Goal: Check status: Check status

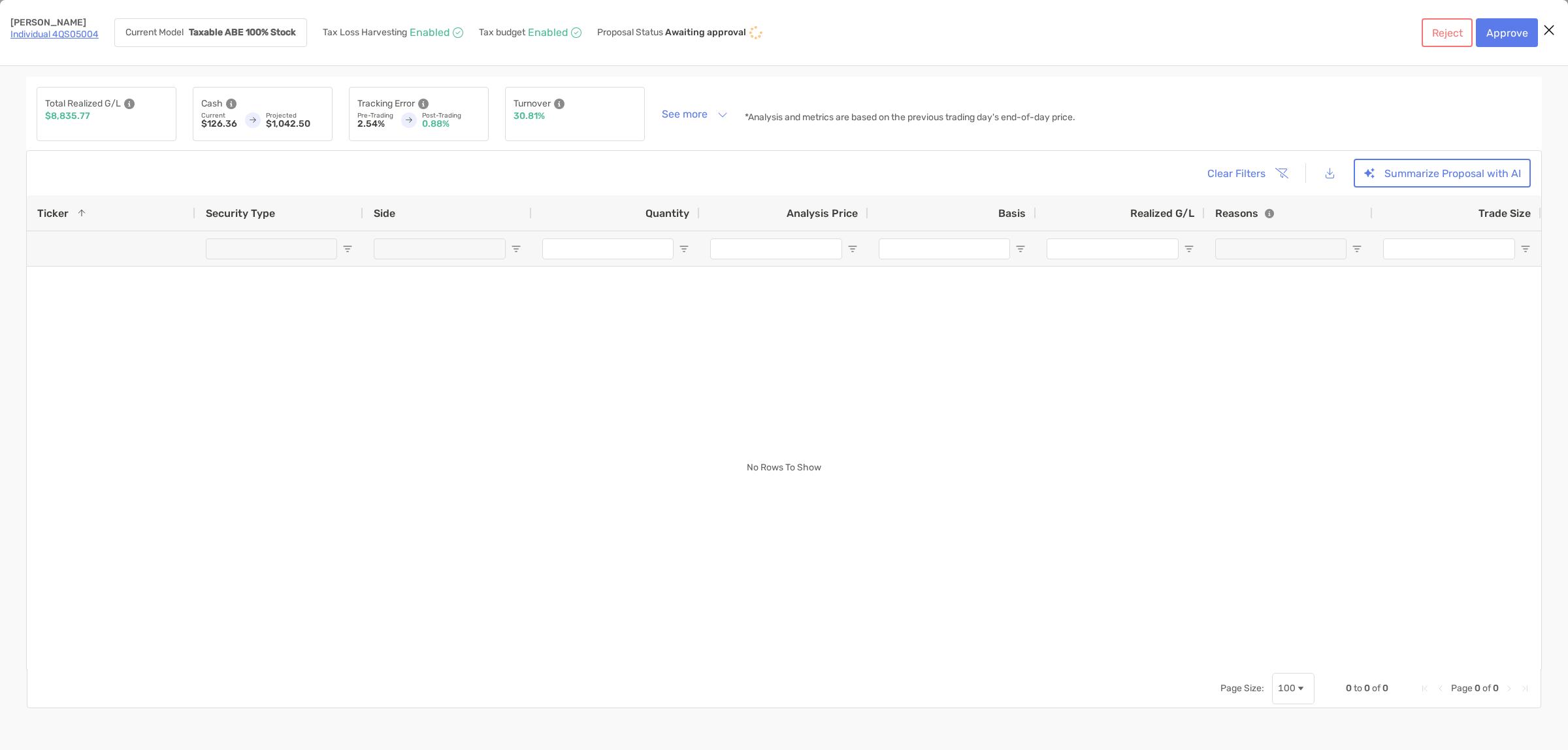
click at [1551, 27] on icon "Close modal" at bounding box center [1549, 30] width 12 height 16
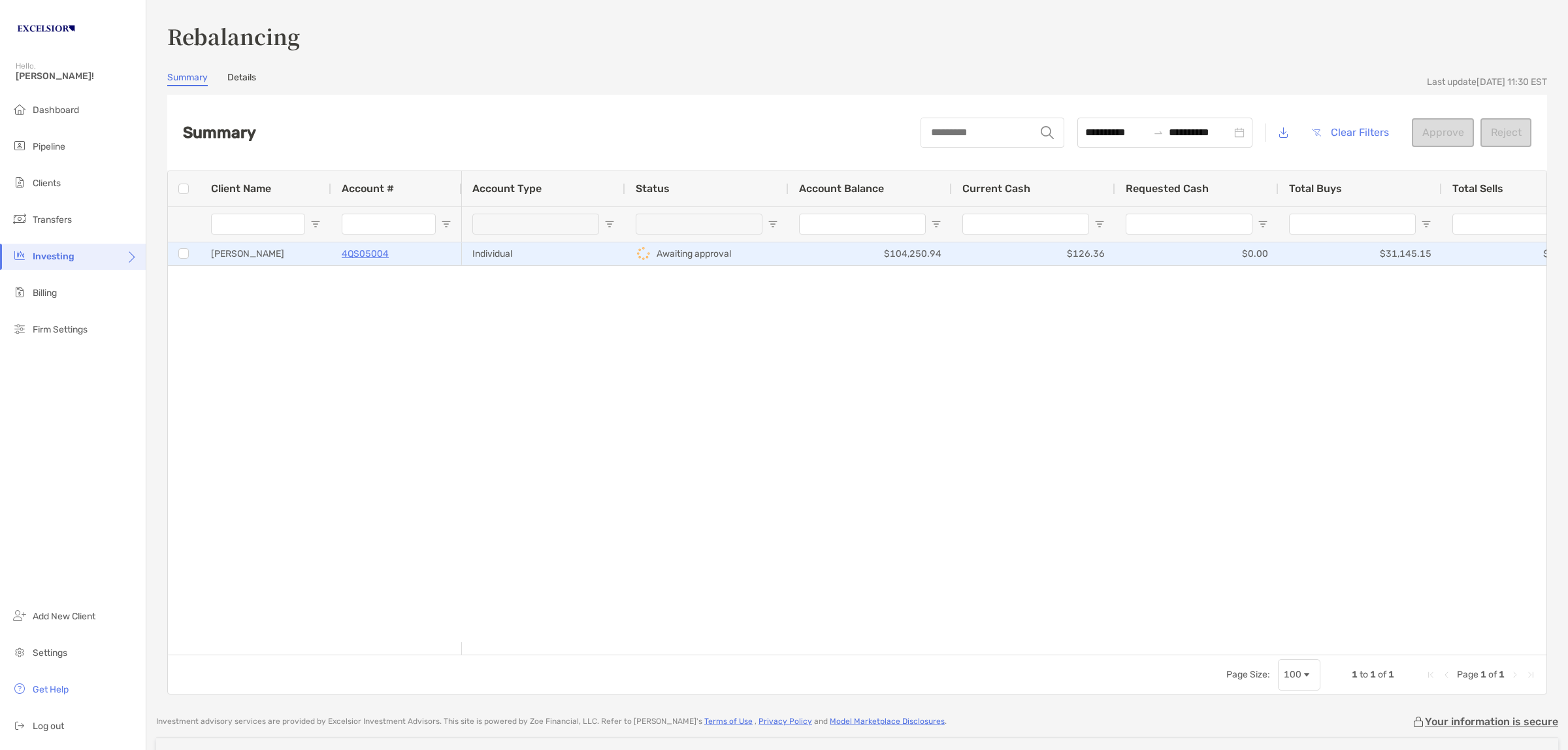
click at [306, 253] on div "[PERSON_NAME]" at bounding box center [265, 253] width 131 height 23
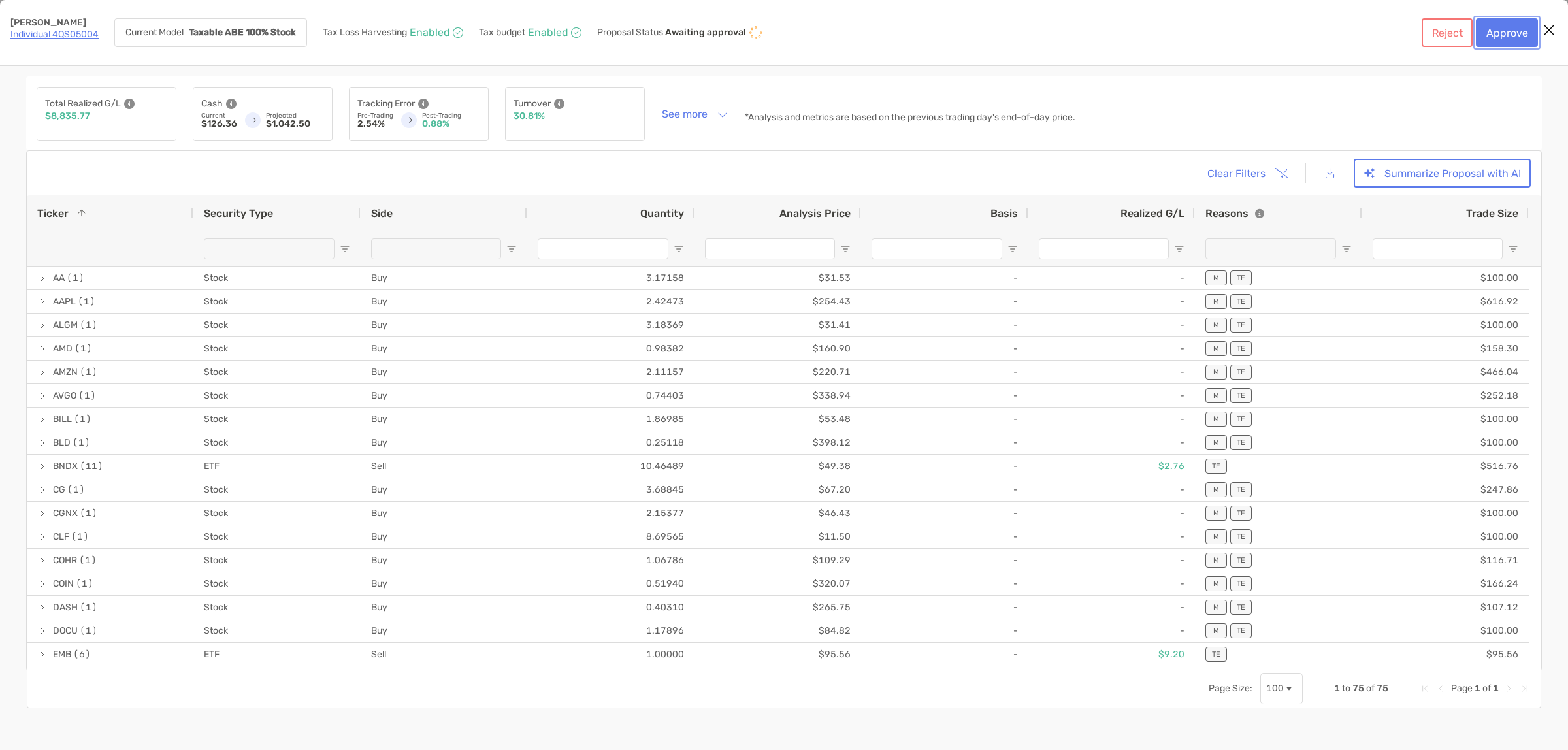
click at [1504, 30] on button "Approve" at bounding box center [1507, 32] width 62 height 28
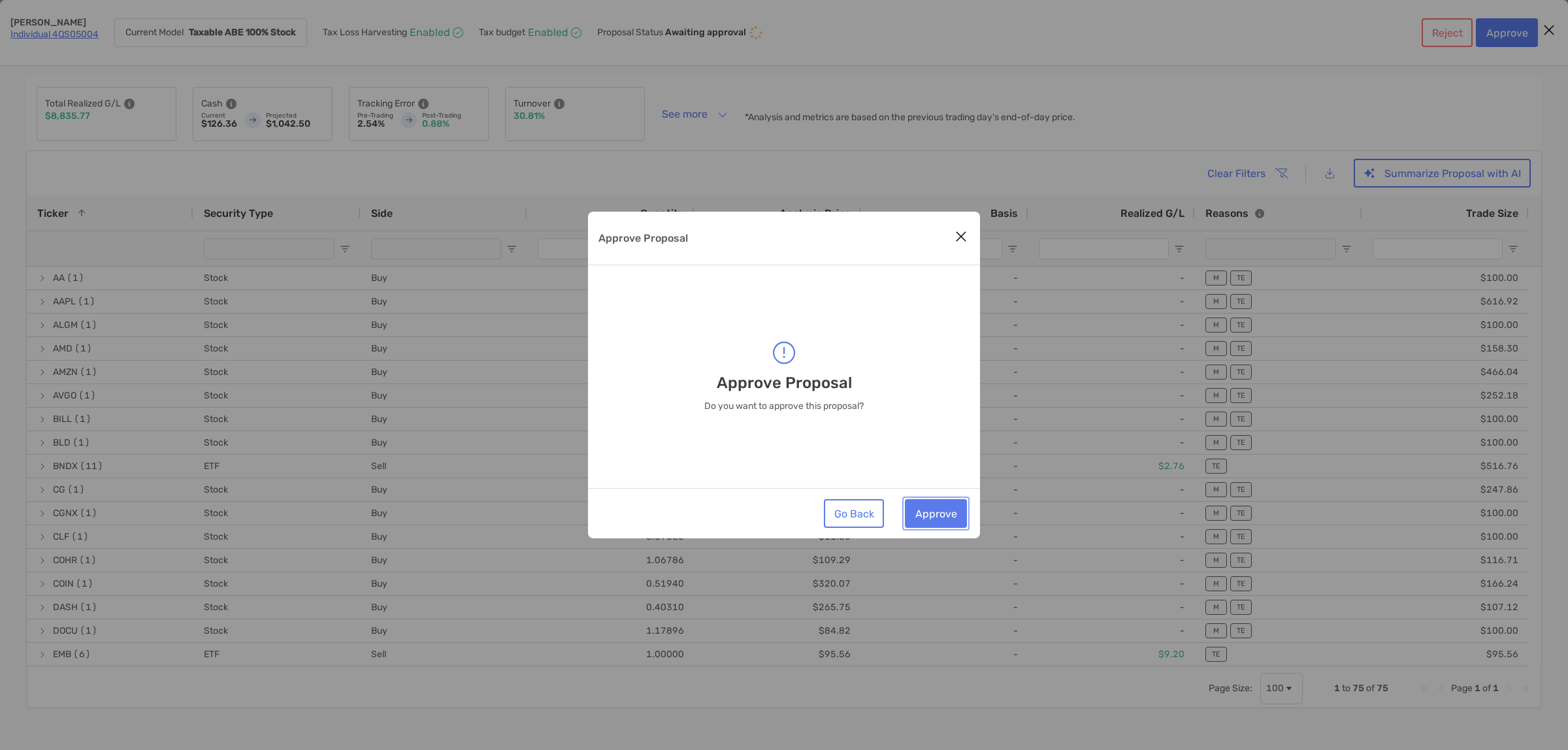
click at [920, 511] on button "Approve" at bounding box center [936, 513] width 62 height 28
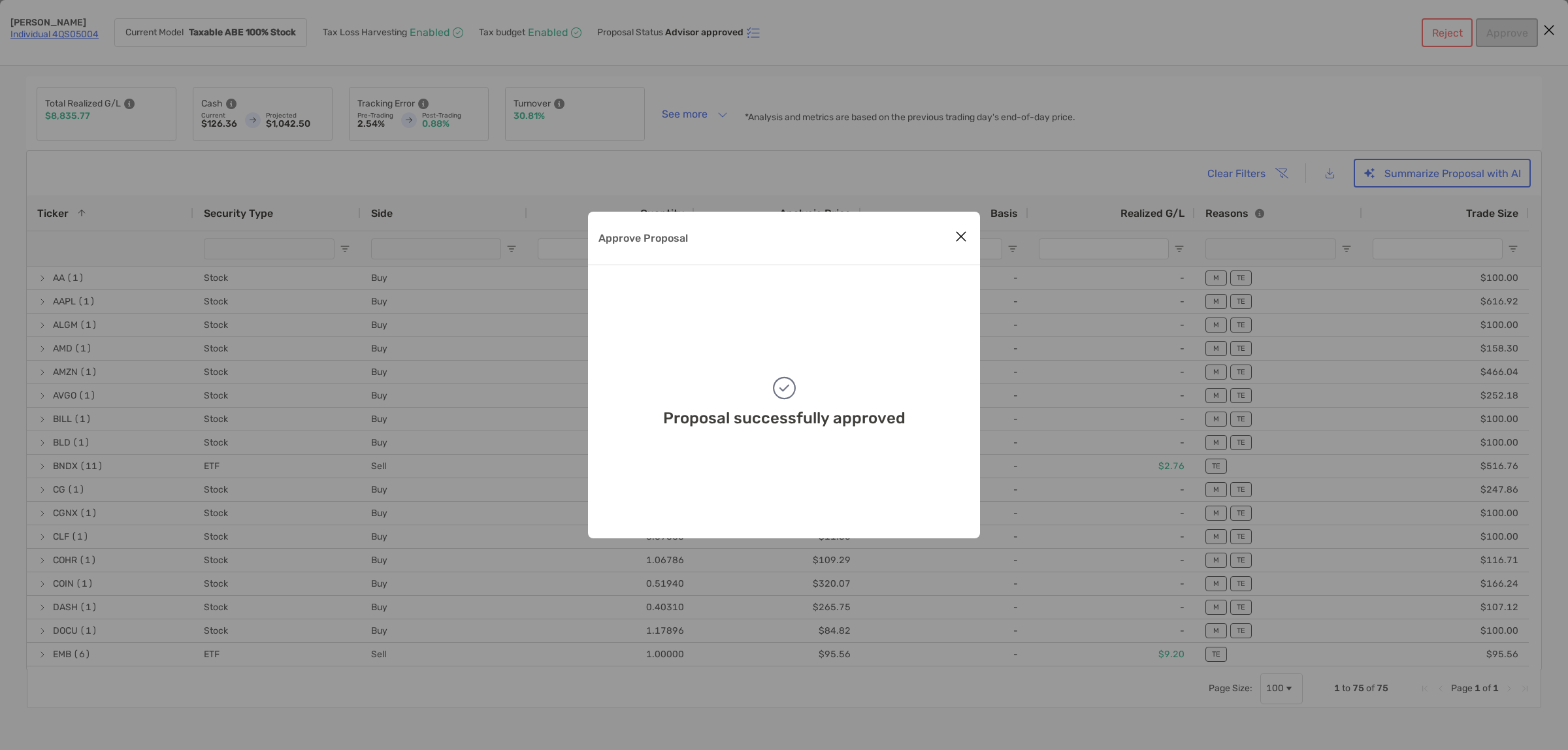
click at [955, 238] on icon "Close modal" at bounding box center [961, 236] width 12 height 16
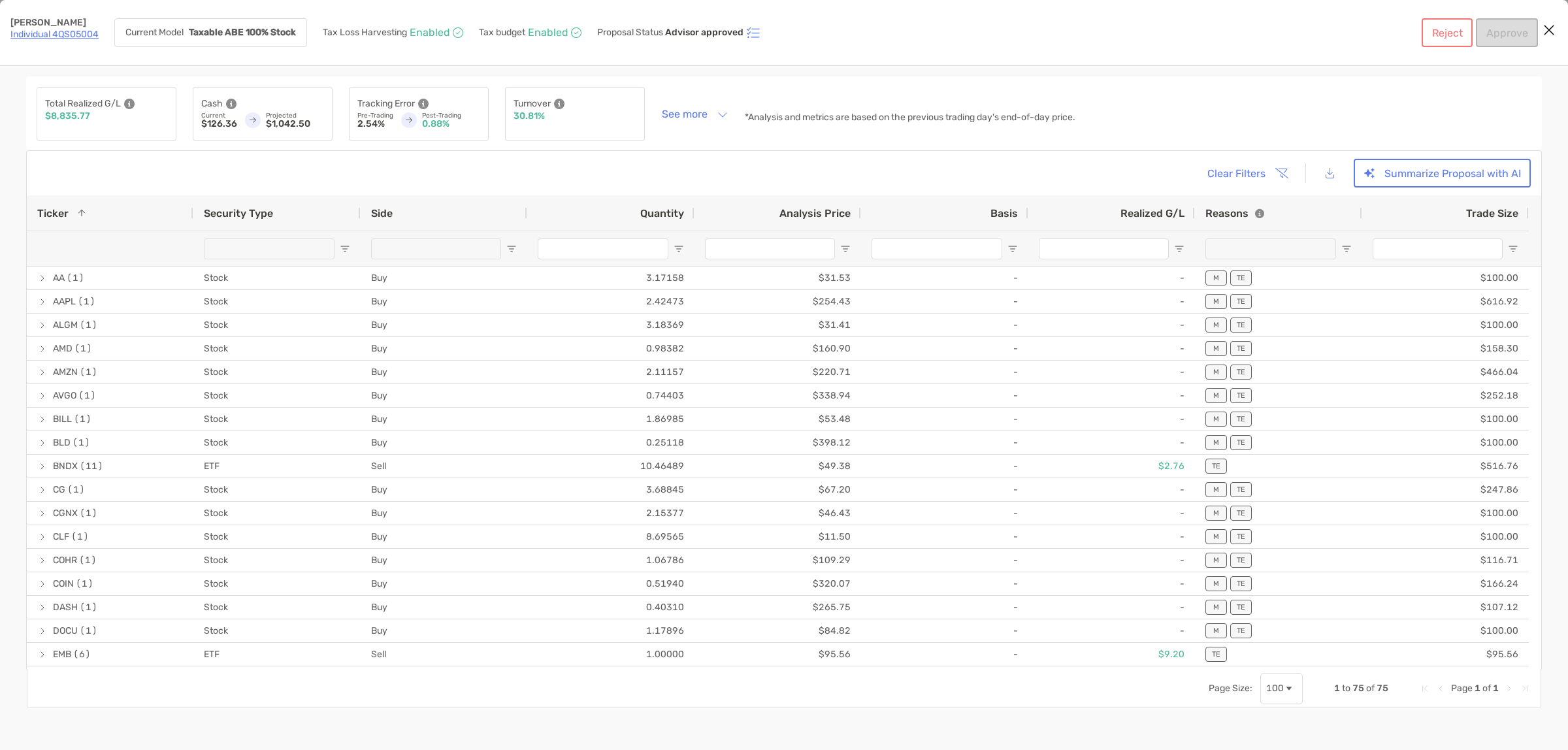
click at [1546, 31] on icon "Close modal" at bounding box center [1549, 30] width 12 height 16
click at [75, 29] on link "Individual 4QS05004" at bounding box center [55, 34] width 88 height 11
click at [129, 105] on icon "[object Object]" at bounding box center [129, 104] width 10 height 10
click at [691, 113] on button "See more" at bounding box center [695, 114] width 87 height 23
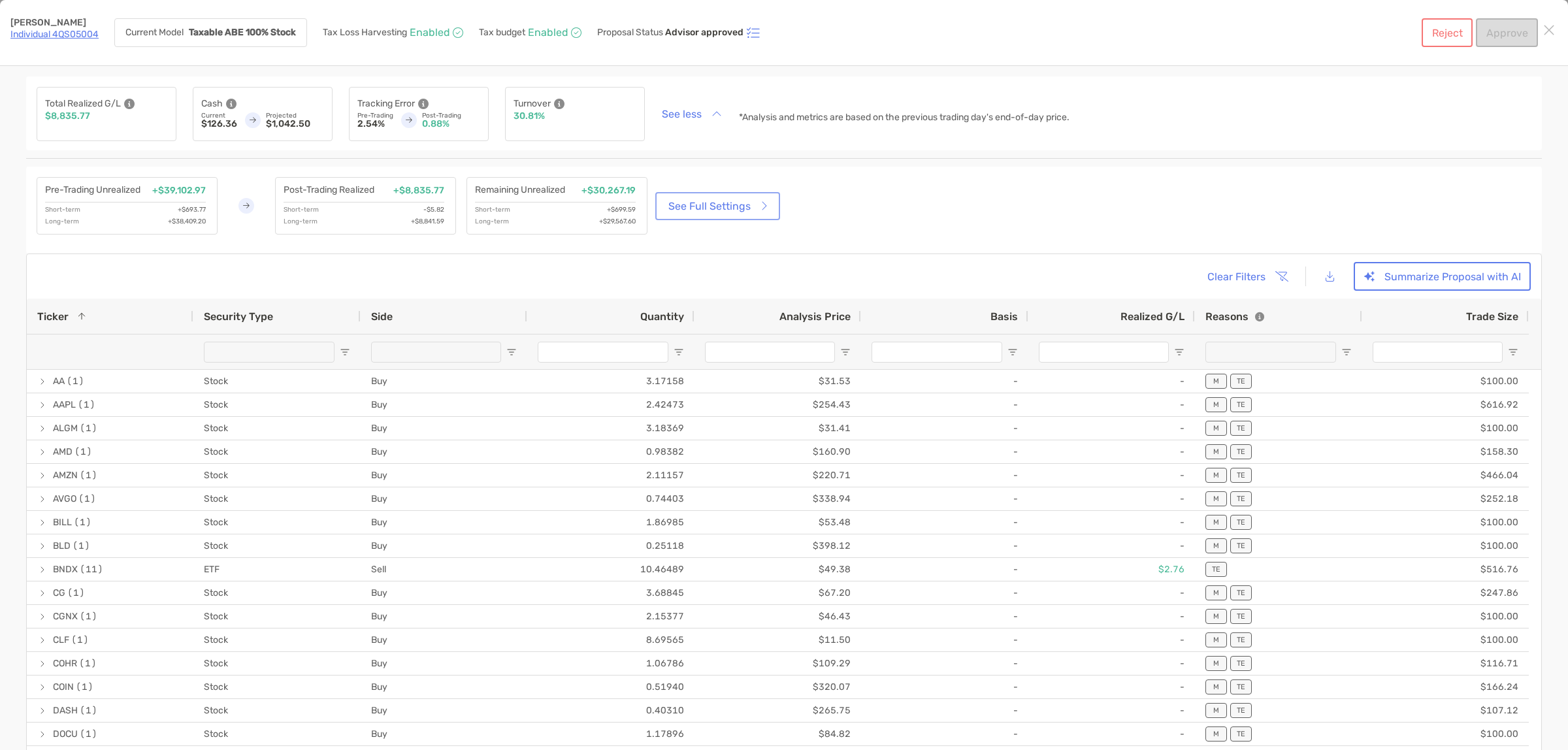
click at [708, 206] on link "See Full Settings" at bounding box center [717, 206] width 120 height 23
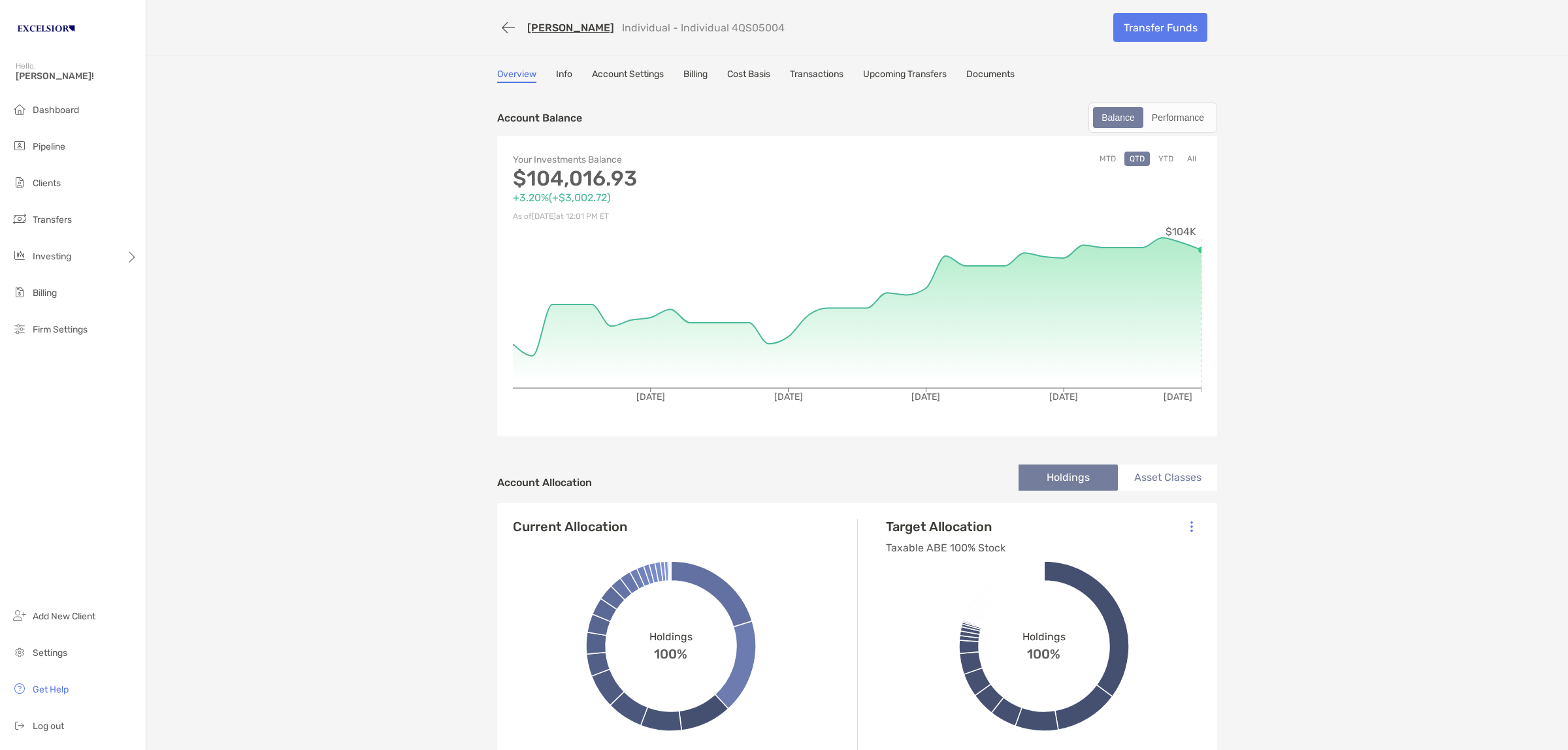
click at [55, 183] on span "Clients" at bounding box center [47, 183] width 28 height 11
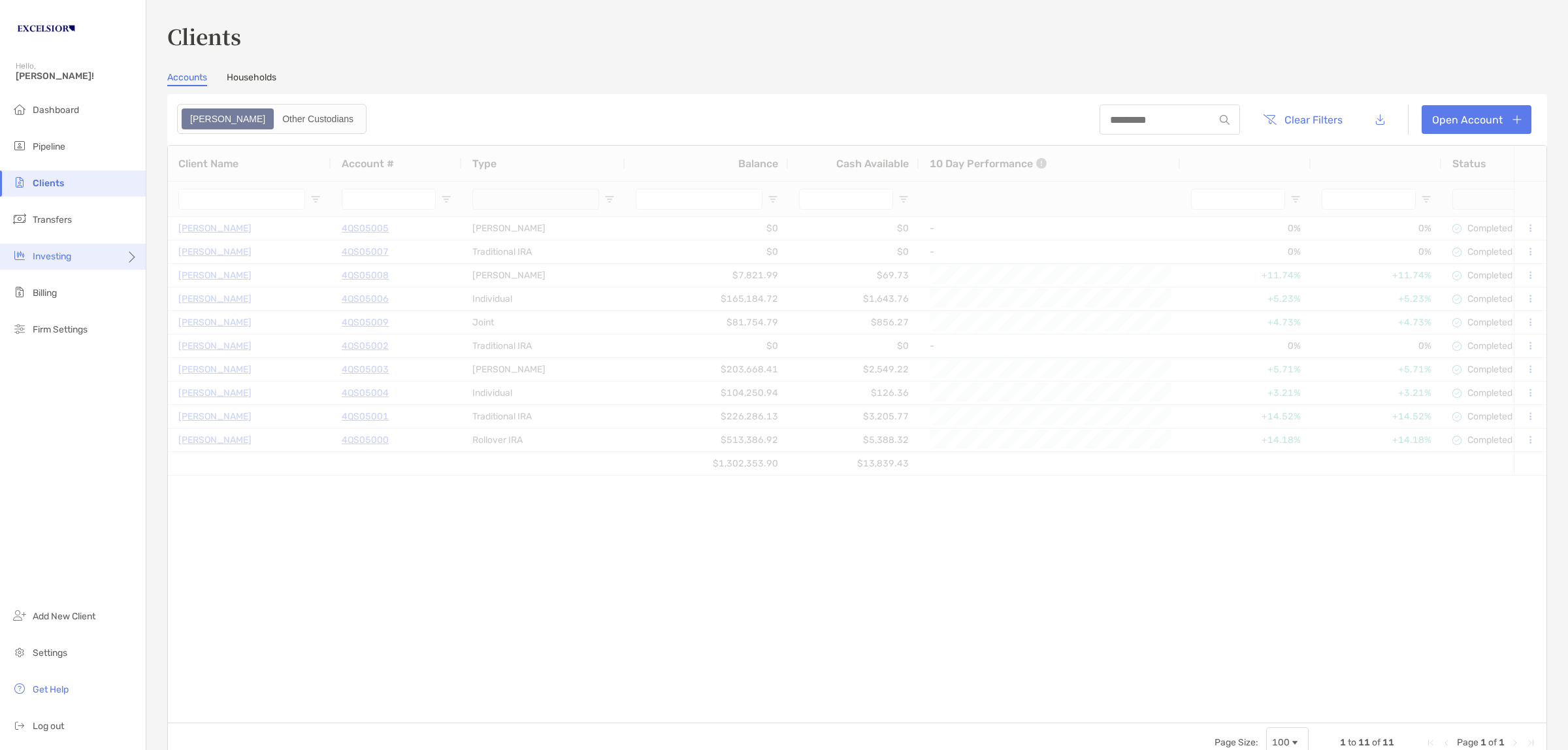
type input "**********"
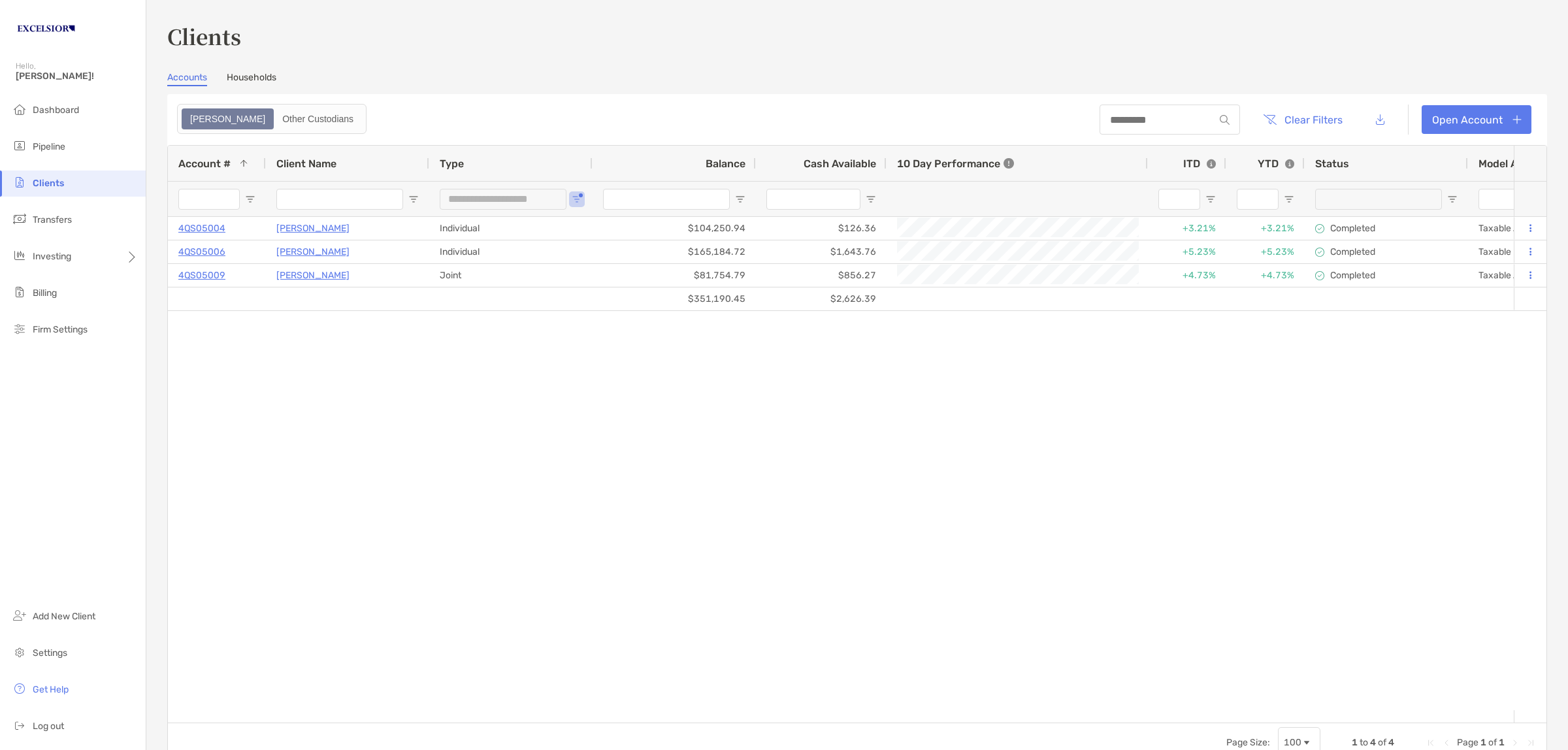
click at [370, 409] on div "Emily Abeling 4QS05006 Individual $165,184.72 $1,643.76 +5.23% +5.23% Completed…" at bounding box center [841, 463] width 1346 height 493
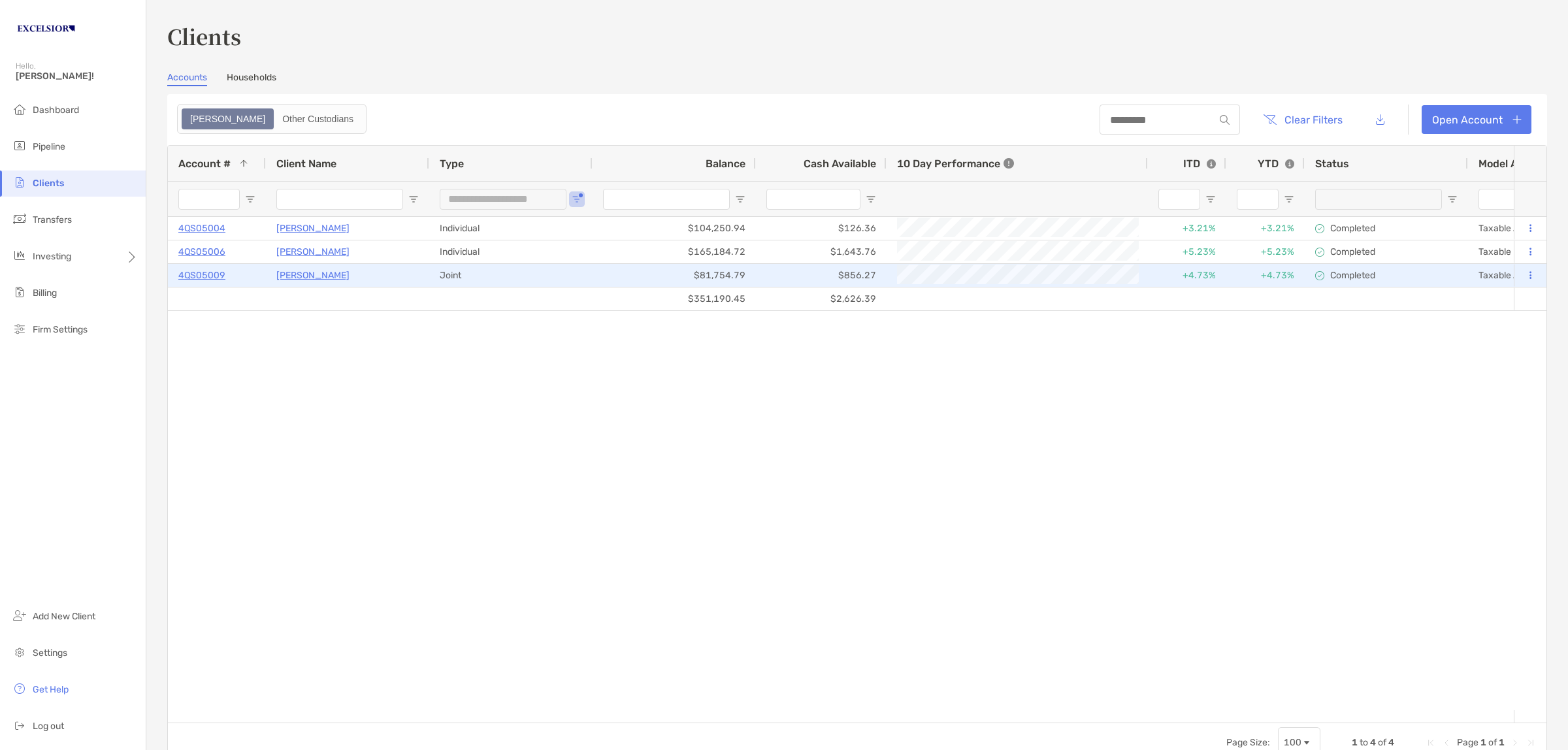
click at [204, 276] on p "4QS05009" at bounding box center [202, 276] width 47 height 16
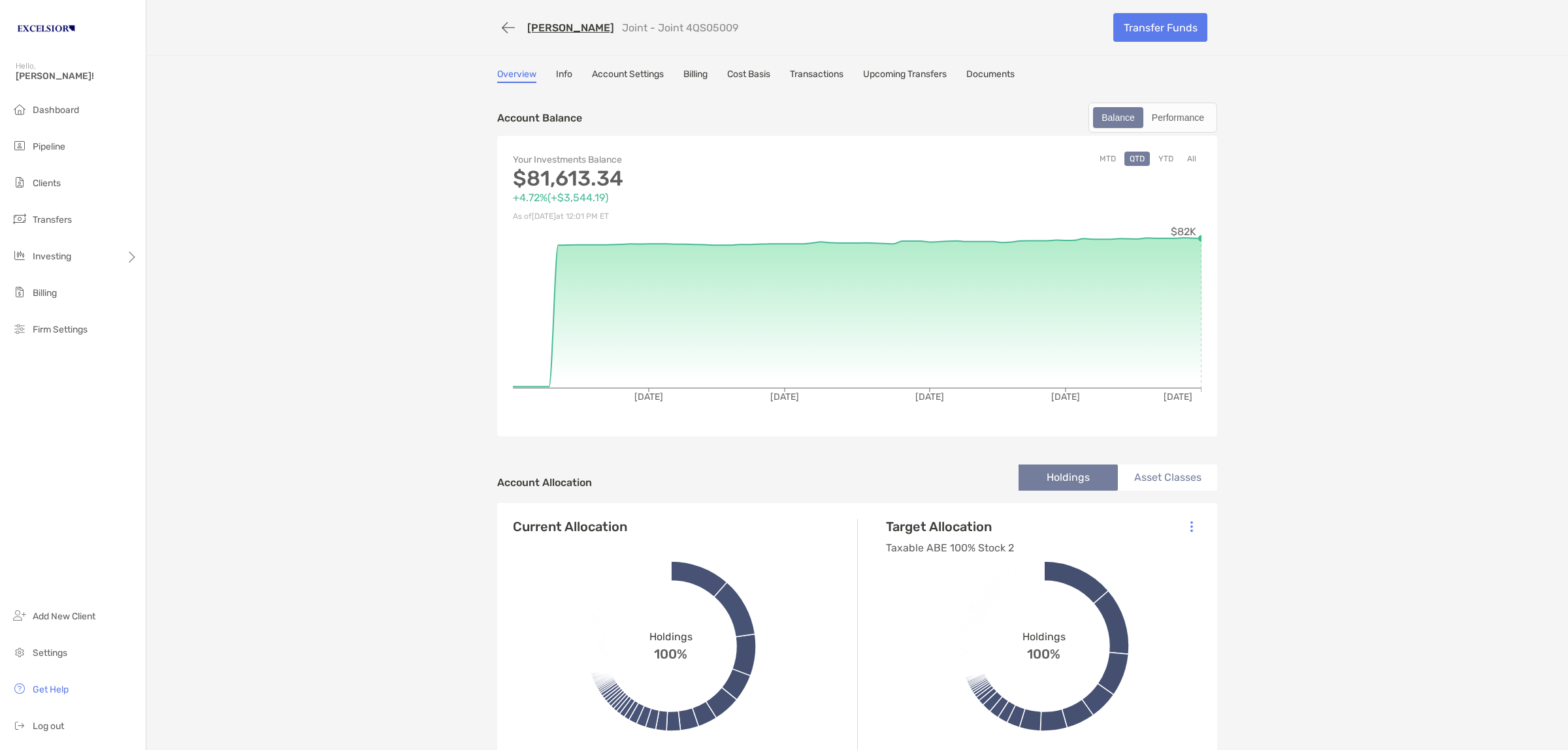
click at [747, 77] on link "Cost Basis" at bounding box center [749, 75] width 43 height 14
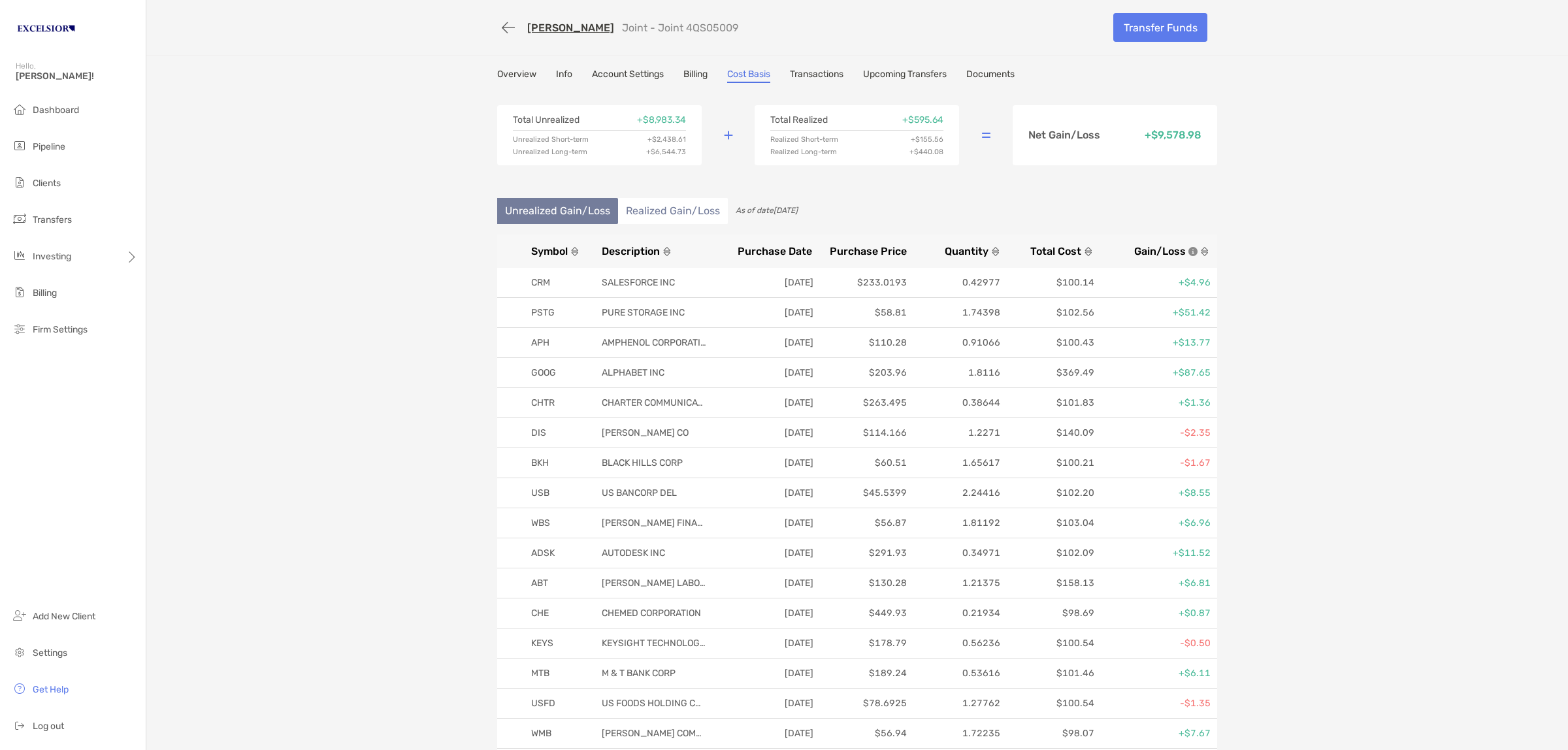
click at [661, 214] on li "Realized Gain/Loss" at bounding box center [673, 211] width 110 height 26
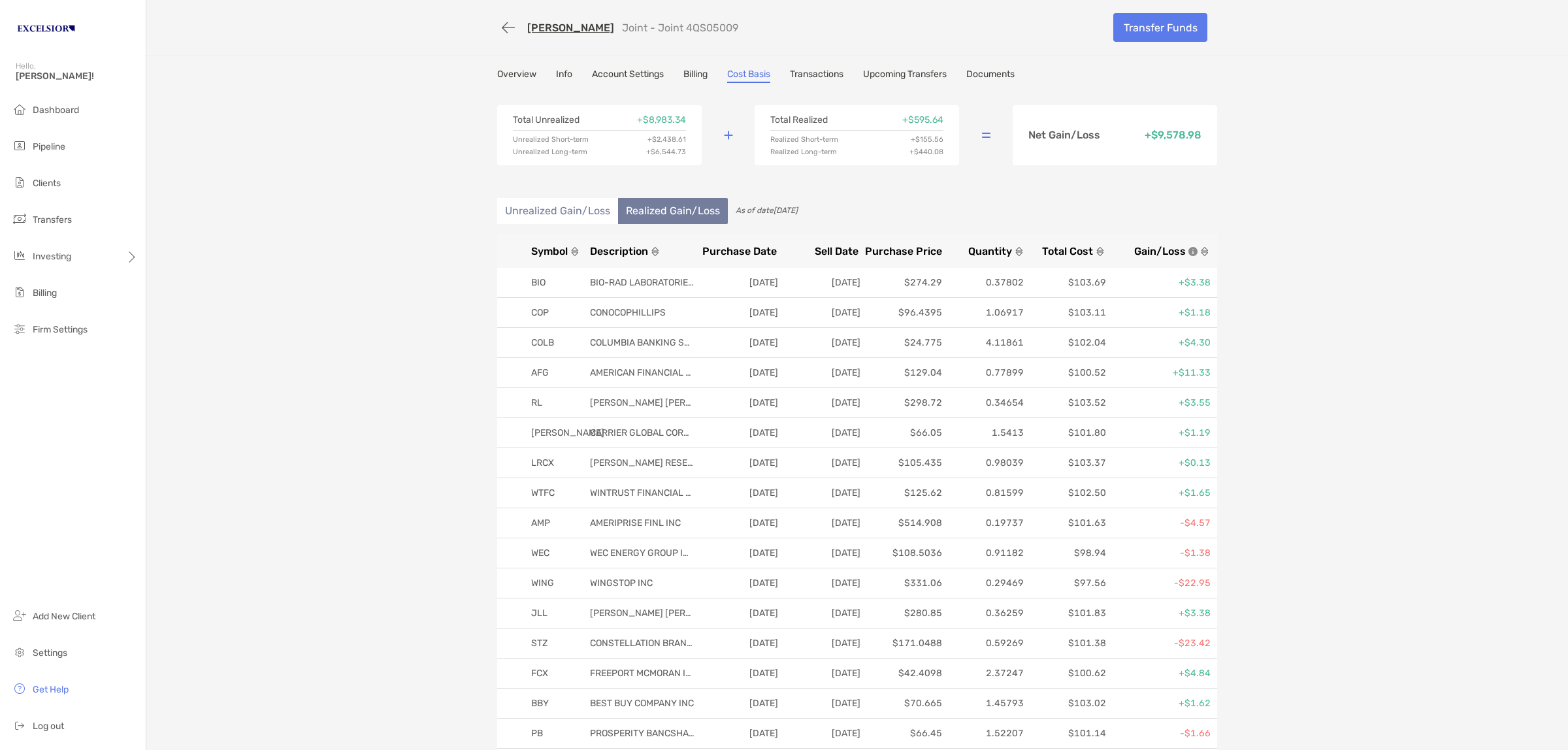
click at [556, 206] on li "Unrealized Gain/Loss" at bounding box center [558, 211] width 121 height 26
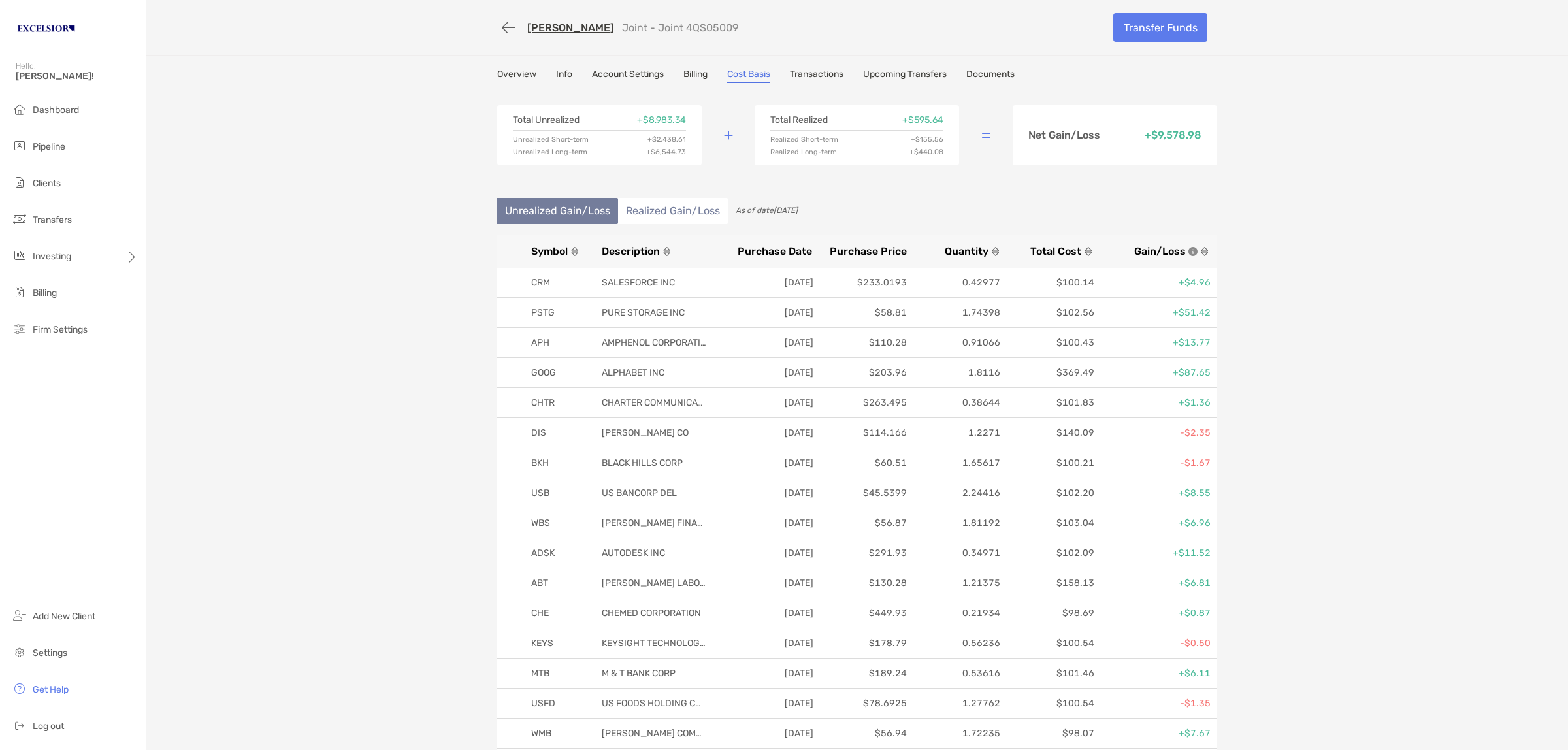
click at [548, 252] on span "Symbol" at bounding box center [549, 251] width 37 height 13
click at [650, 209] on li "Realized Gain/Loss" at bounding box center [673, 211] width 110 height 26
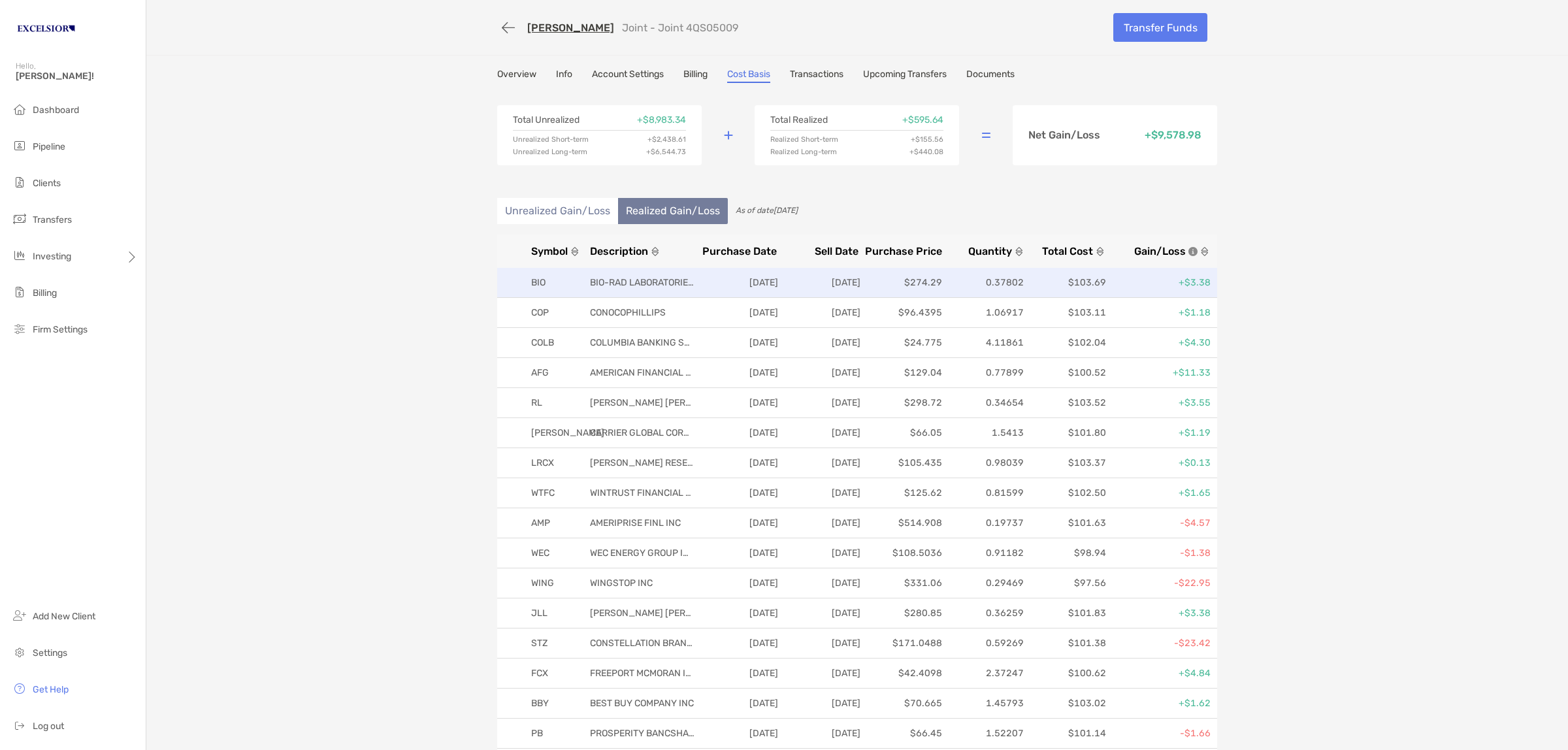
click at [544, 246] on span "Symbol" at bounding box center [549, 251] width 37 height 13
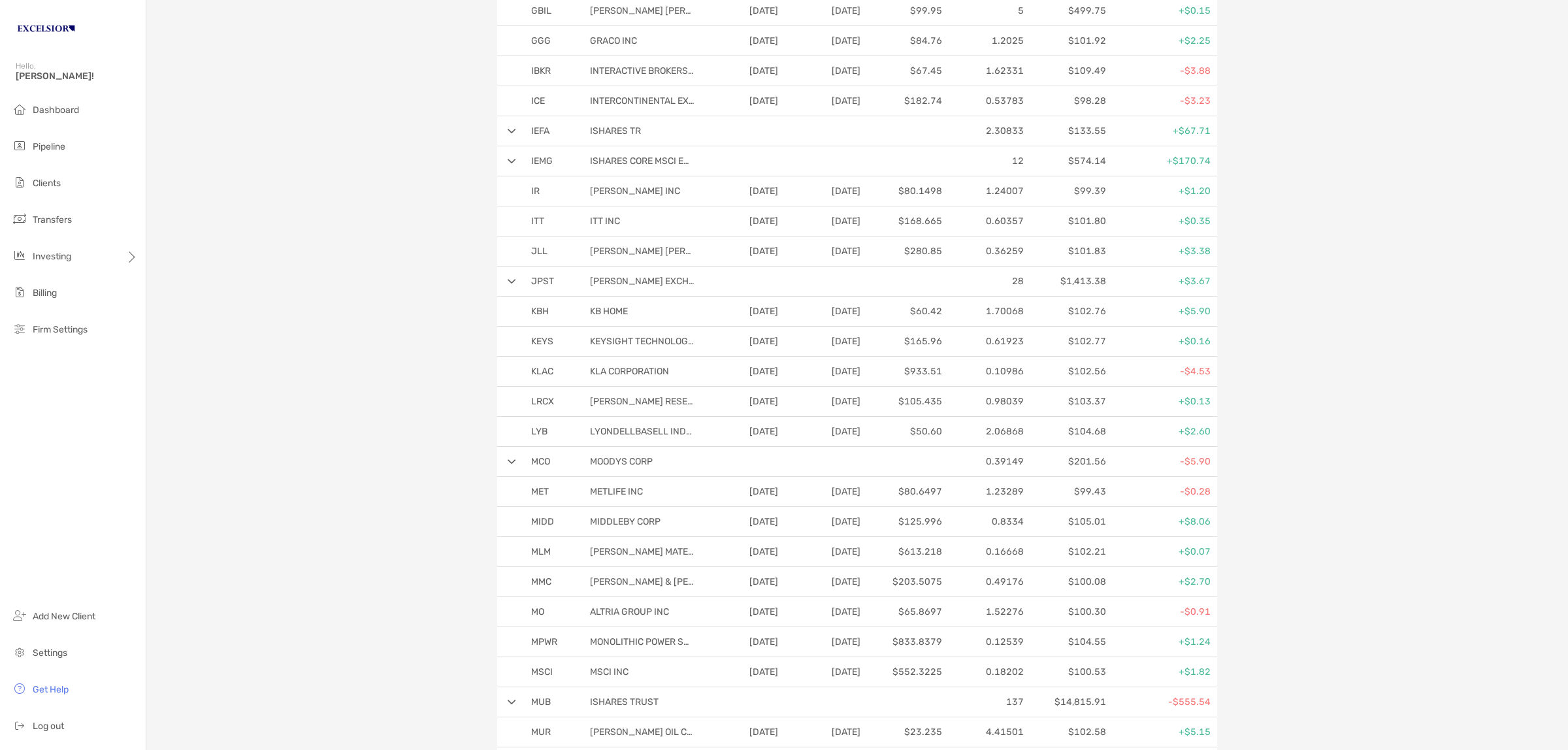
scroll to position [1388, 0]
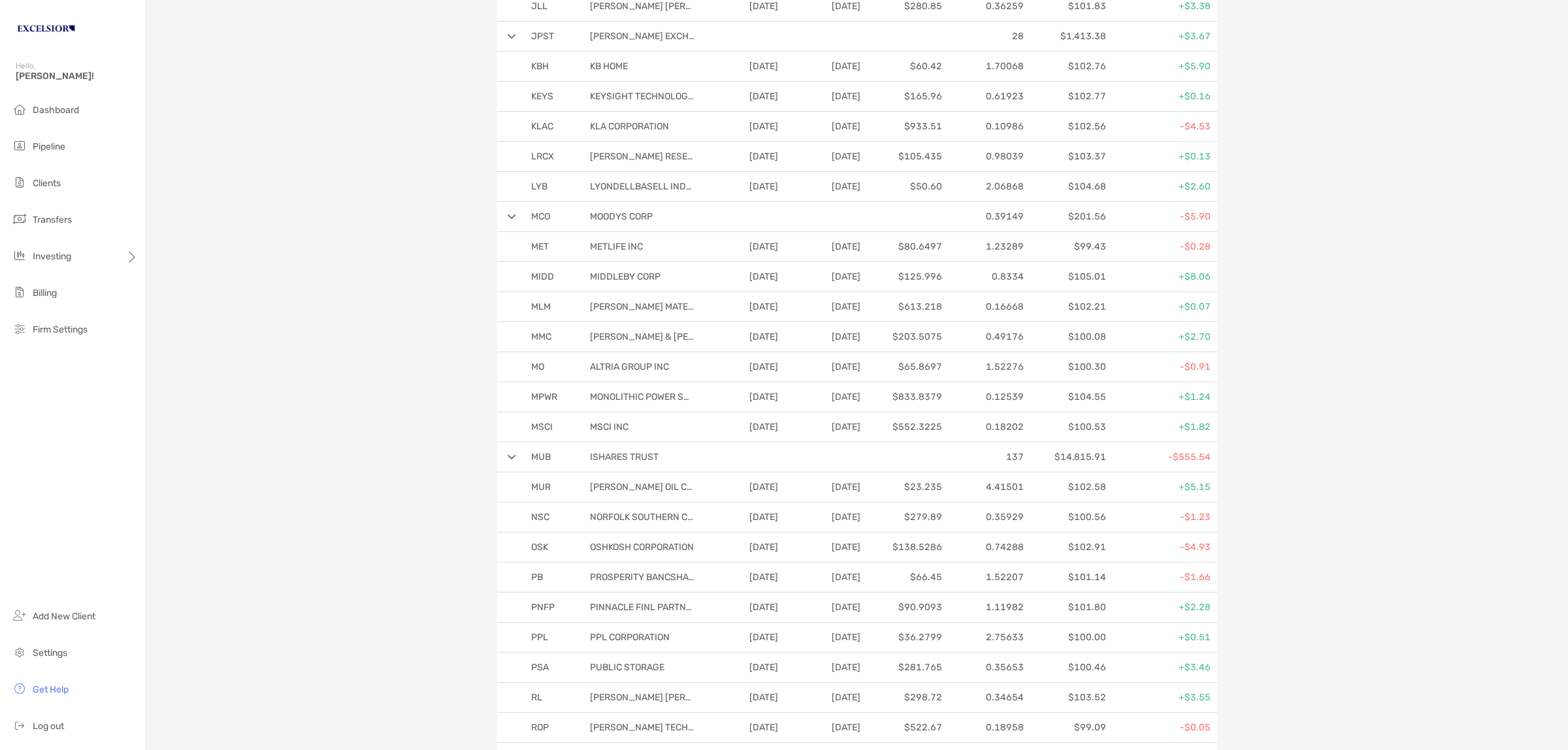
click at [507, 460] on img at bounding box center [511, 457] width 8 height 5
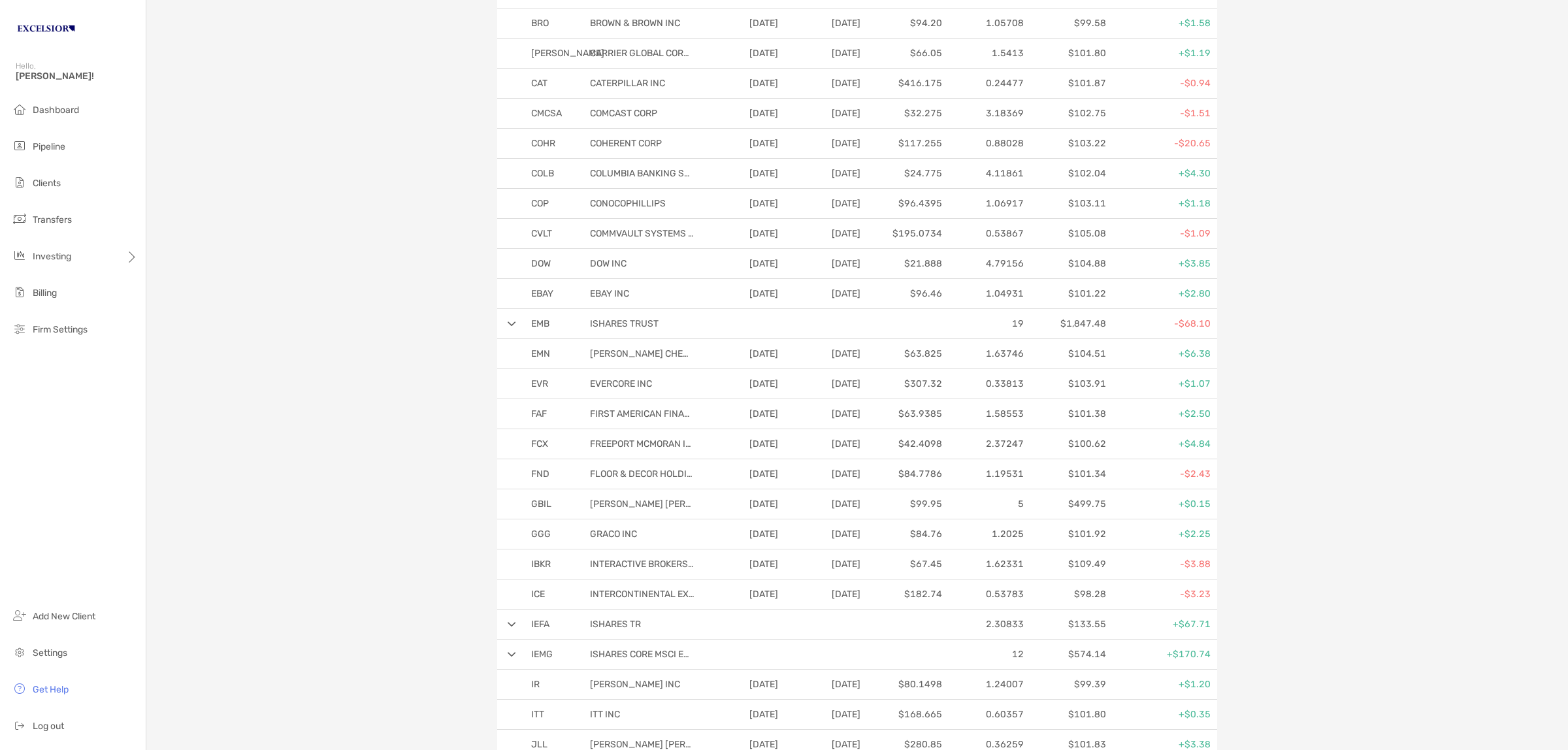
scroll to position [0, 0]
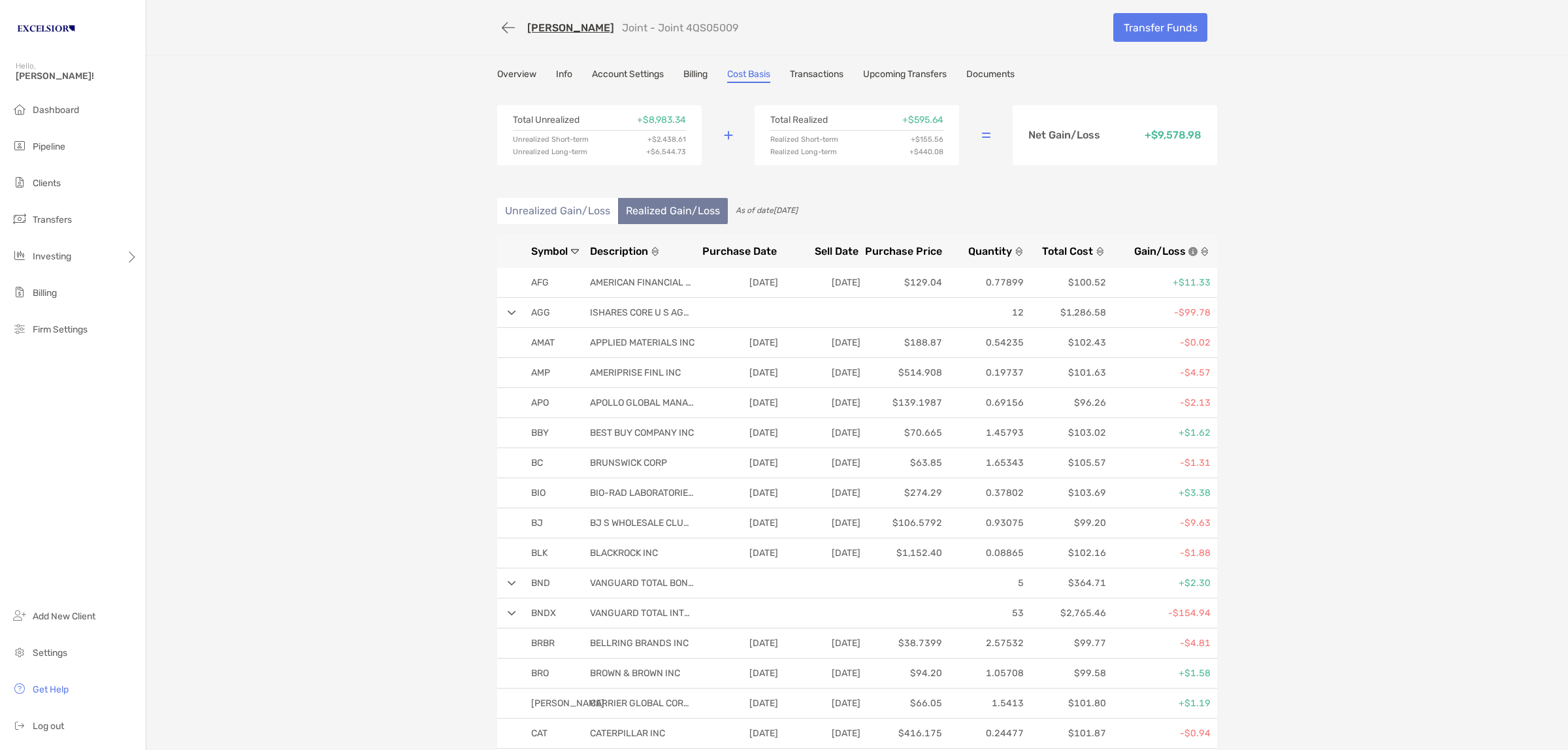
click at [501, 21] on button "button" at bounding box center [508, 28] width 22 height 24
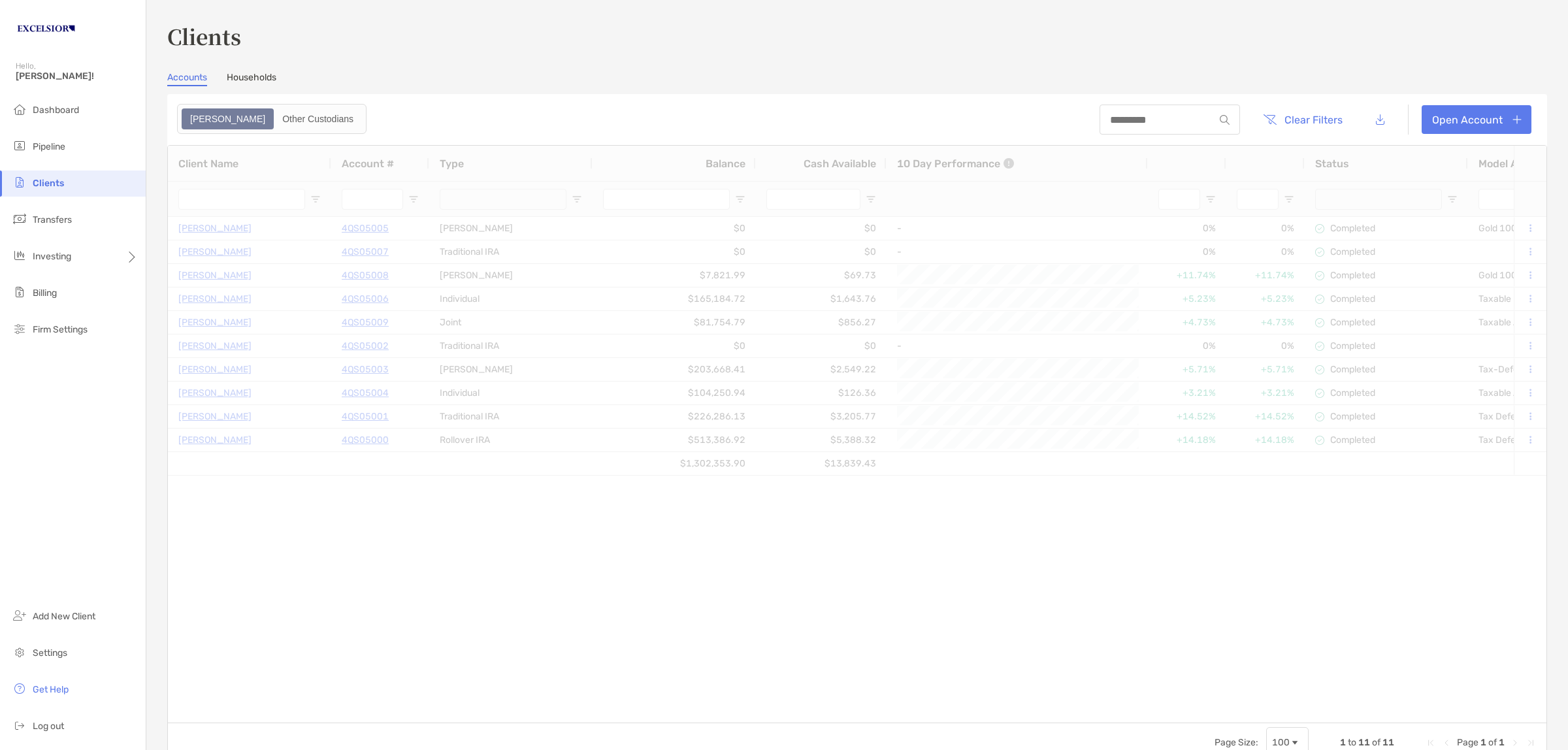
type input "**********"
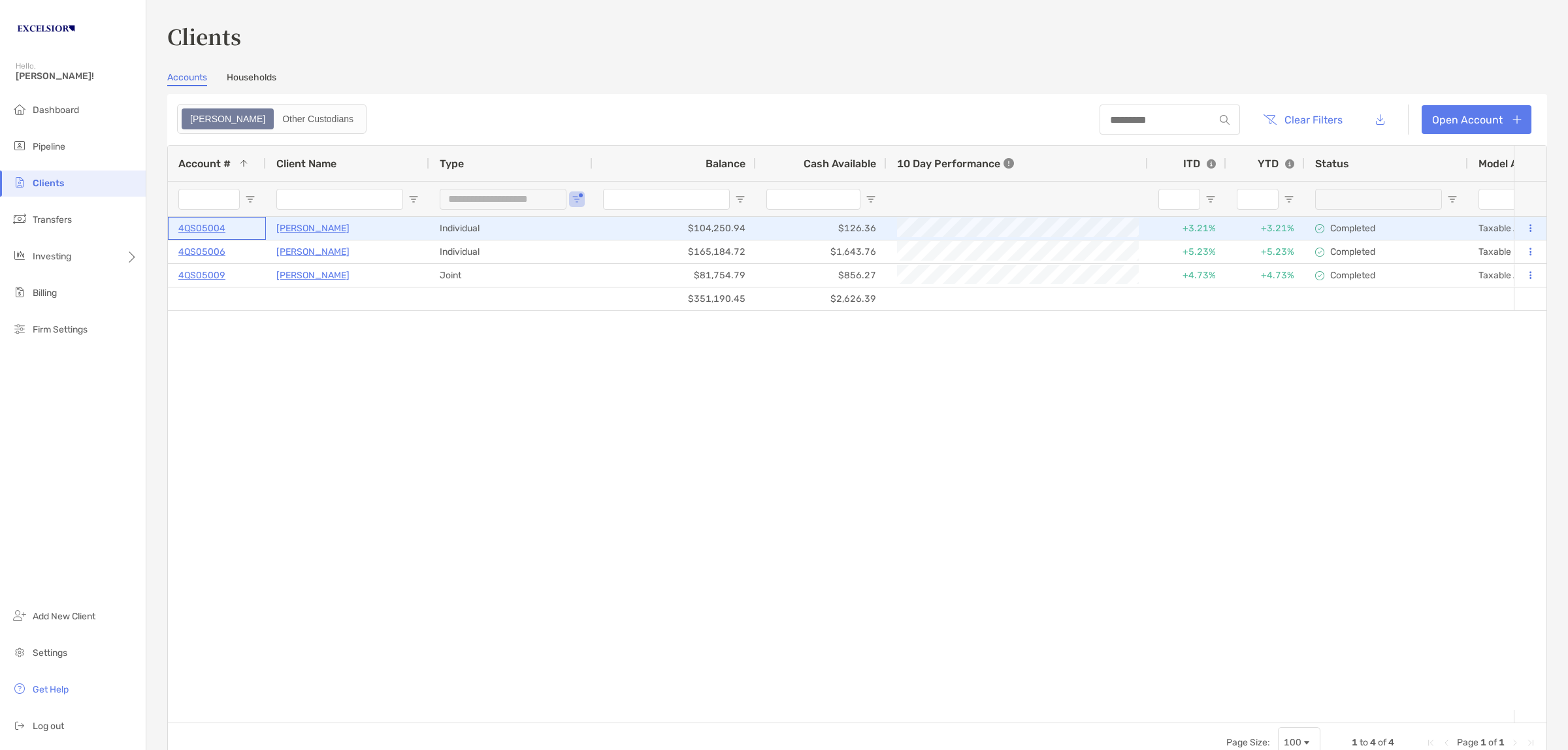
click at [203, 223] on p "4QS05004" at bounding box center [202, 229] width 47 height 16
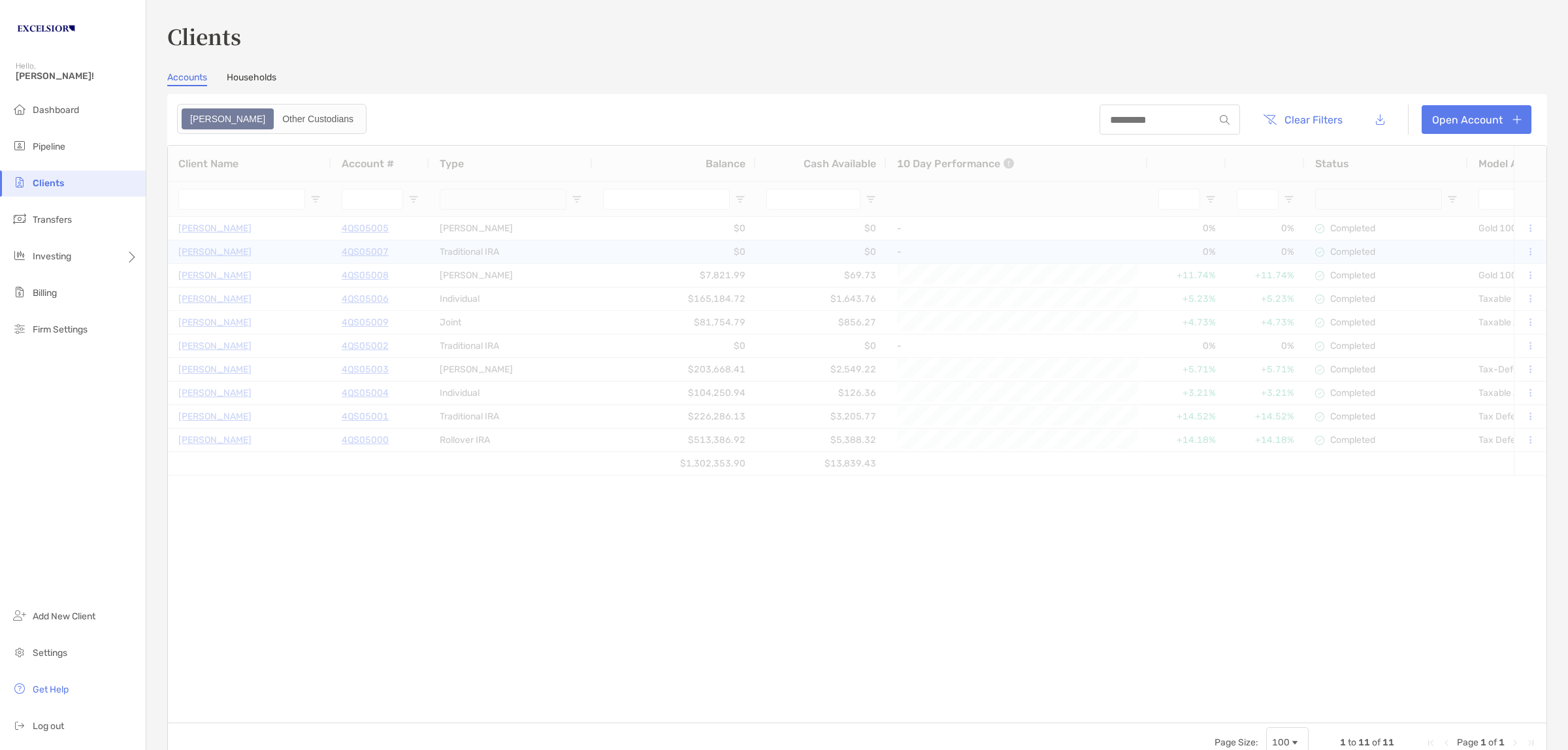
type input "**********"
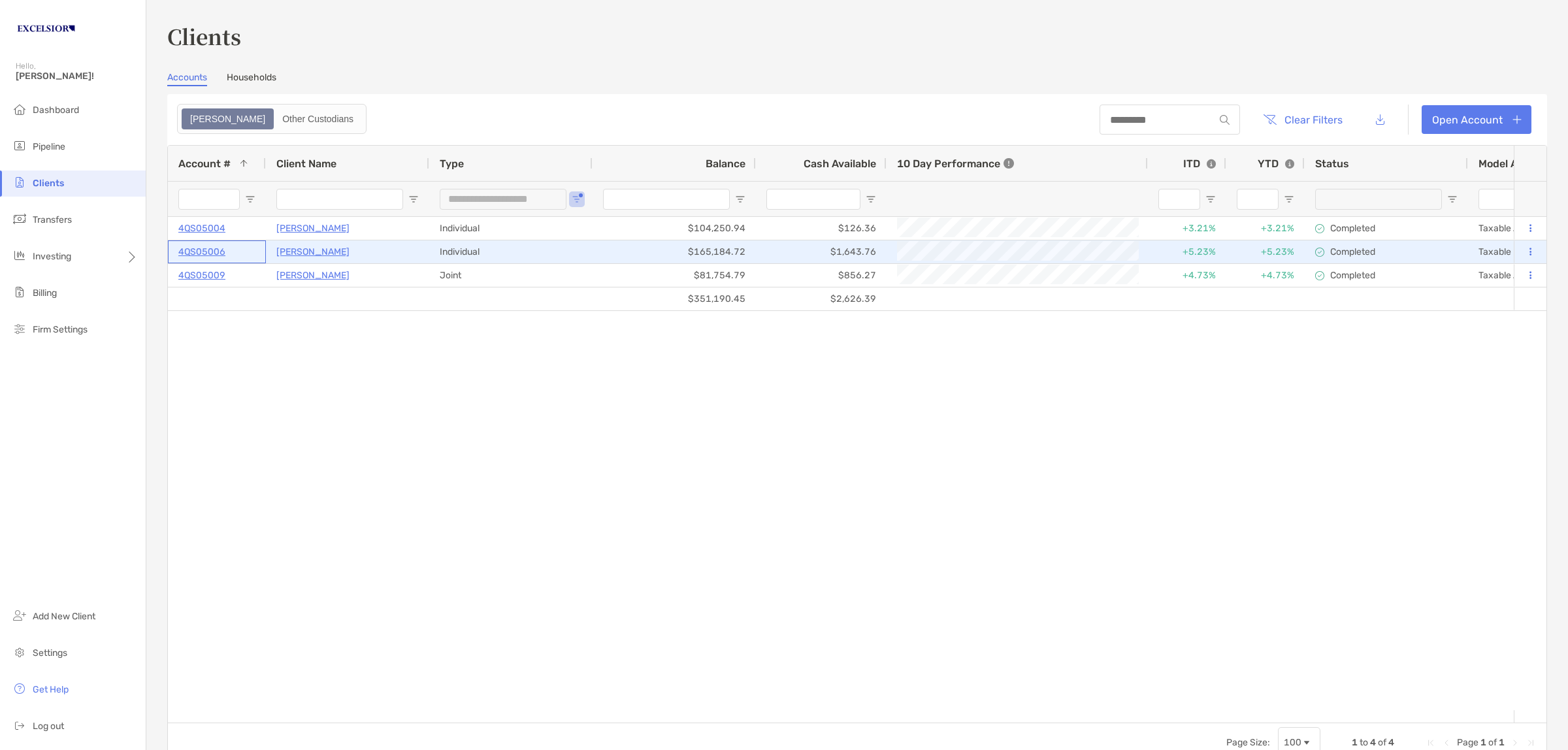
click at [213, 250] on p "4QS05006" at bounding box center [202, 252] width 47 height 16
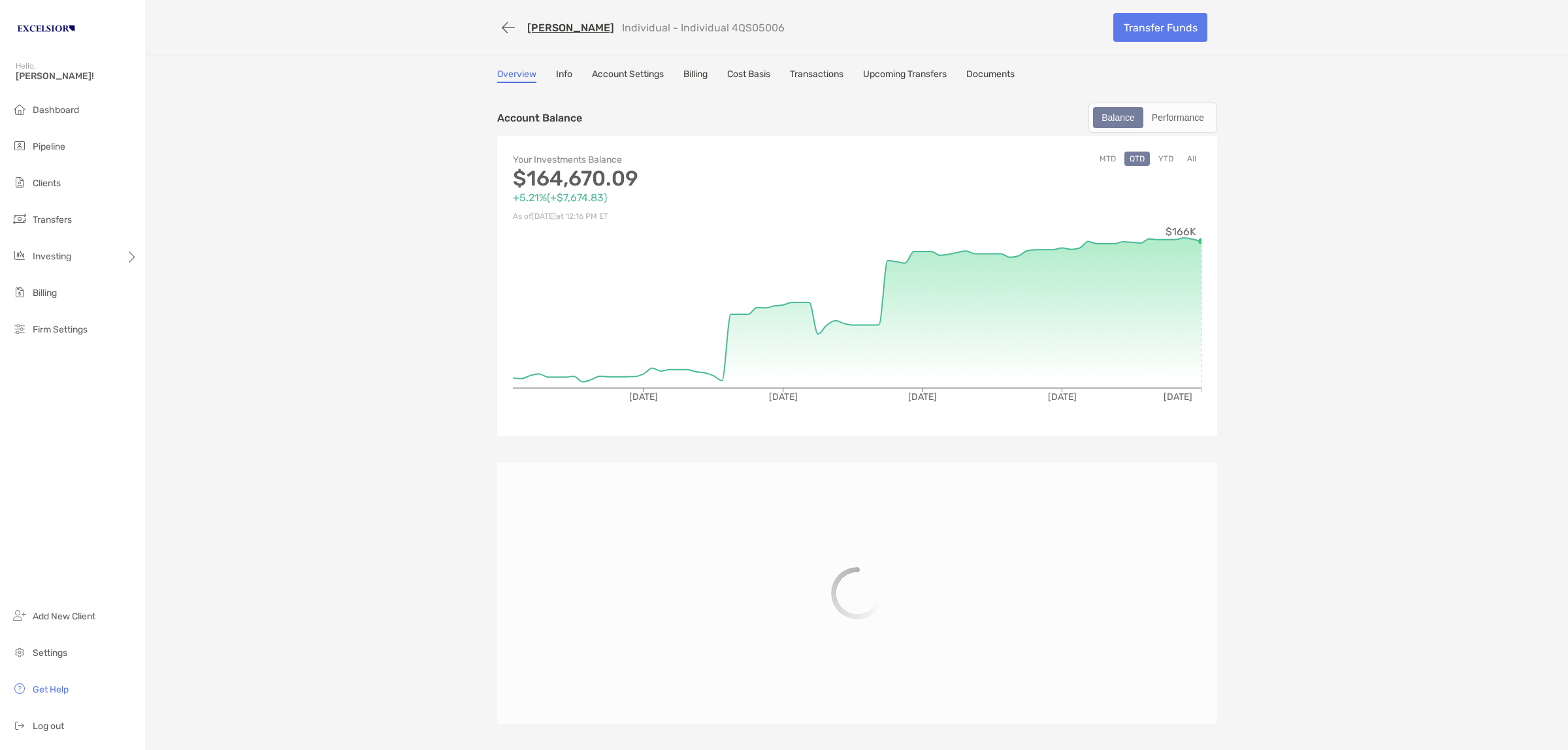
click at [743, 74] on link "Cost Basis" at bounding box center [749, 75] width 43 height 14
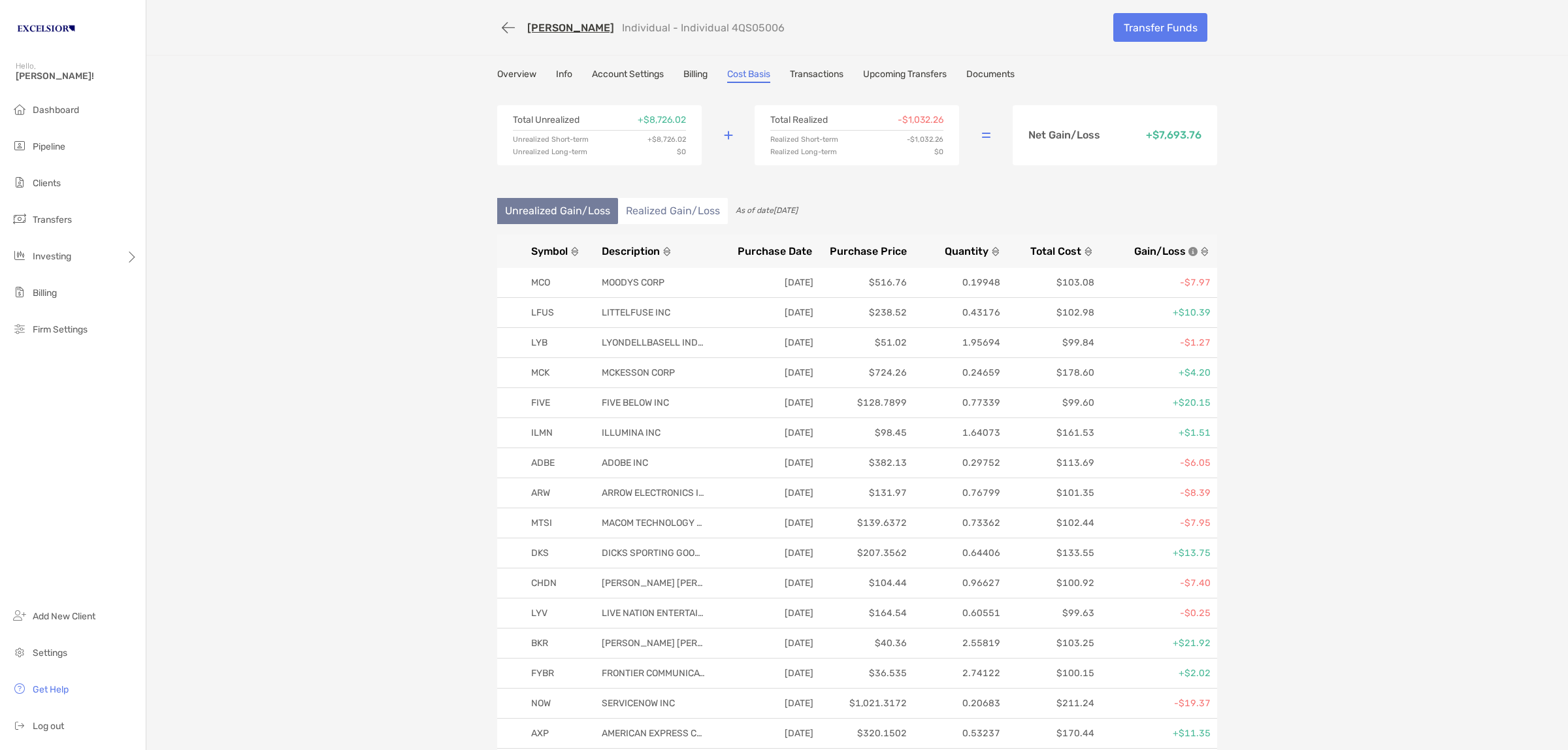
click at [678, 212] on li "Realized Gain/Loss" at bounding box center [673, 211] width 110 height 26
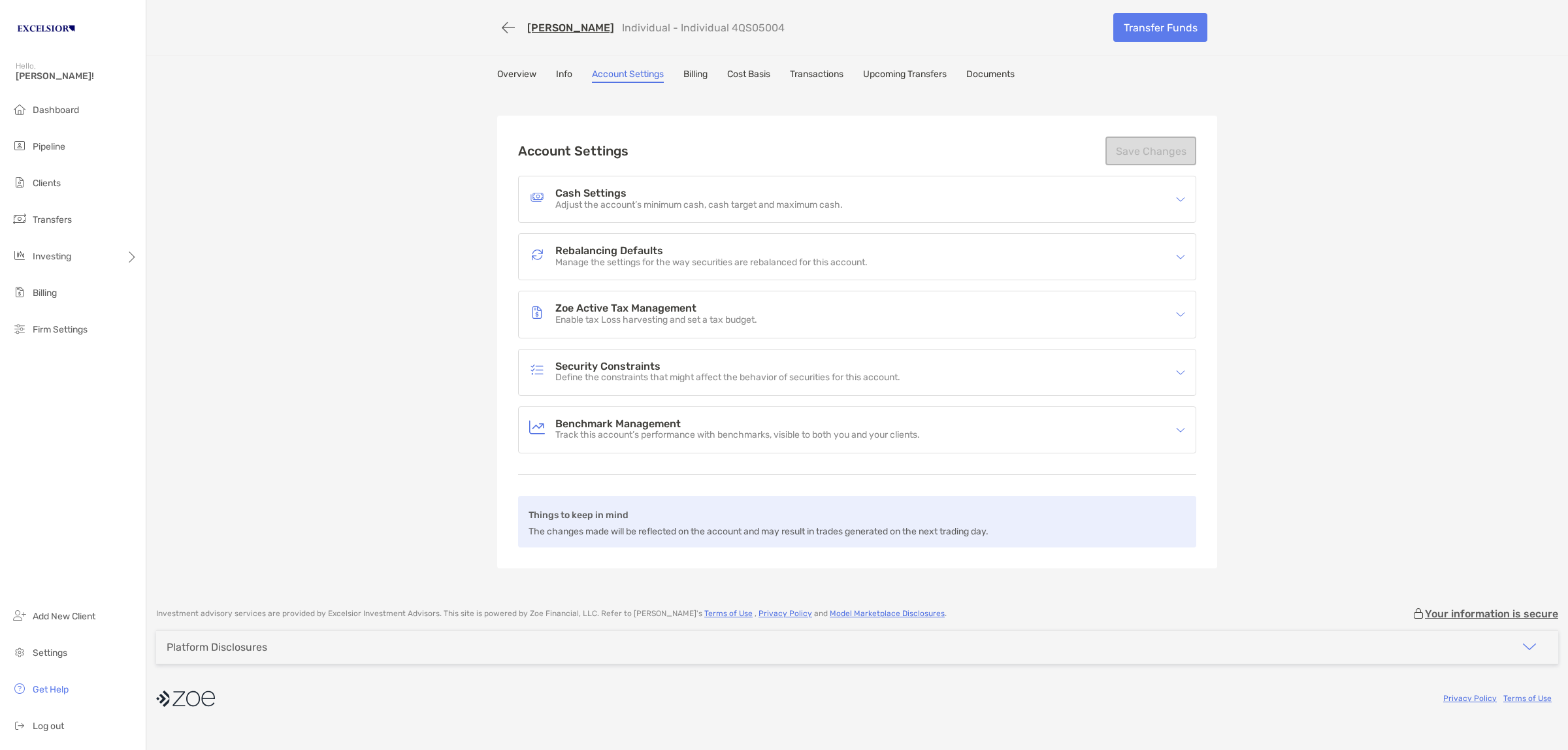
click at [353, 98] on div "[PERSON_NAME] Individual - Individual 4QS05004 Transfer Funds Overview Info Acc…" at bounding box center [857, 297] width 1422 height 595
click at [501, 26] on button "button" at bounding box center [508, 28] width 22 height 24
